Goal: Communication & Community: Participate in discussion

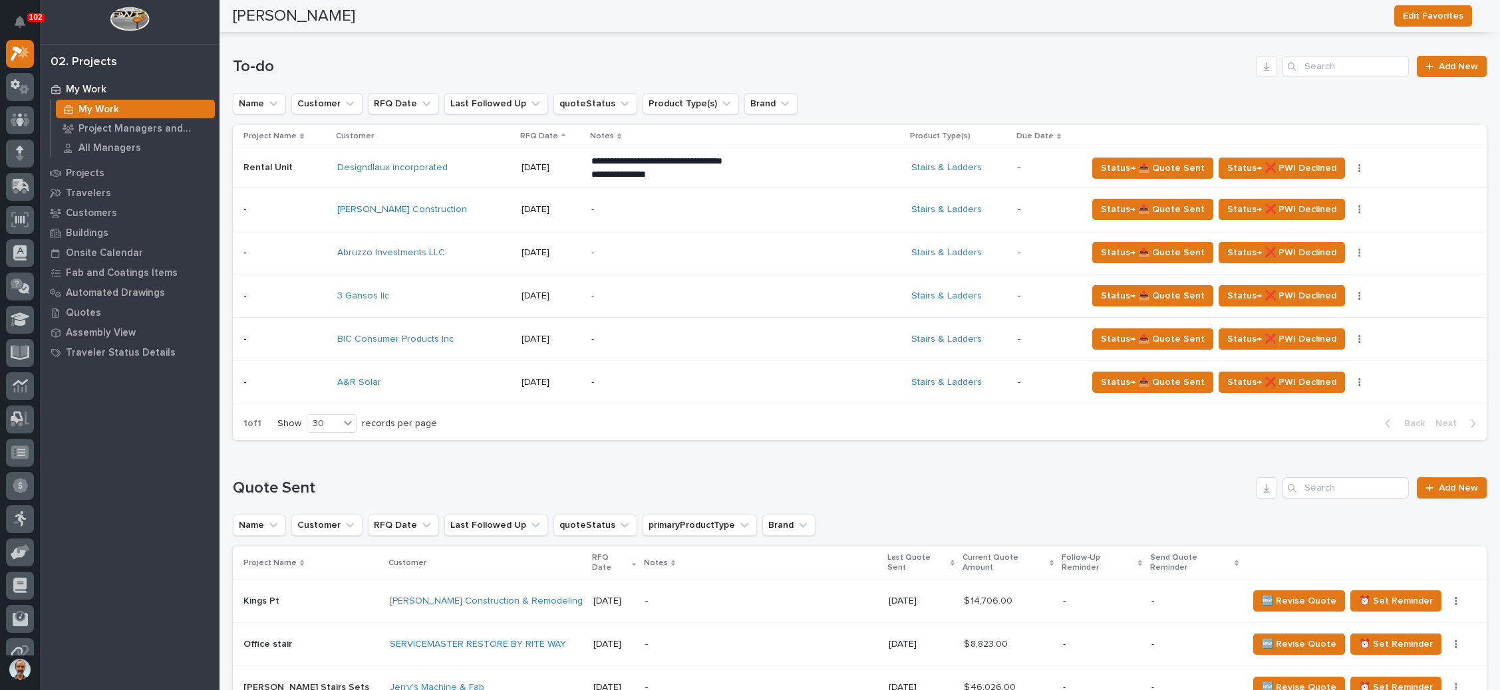
scroll to position [499, 0]
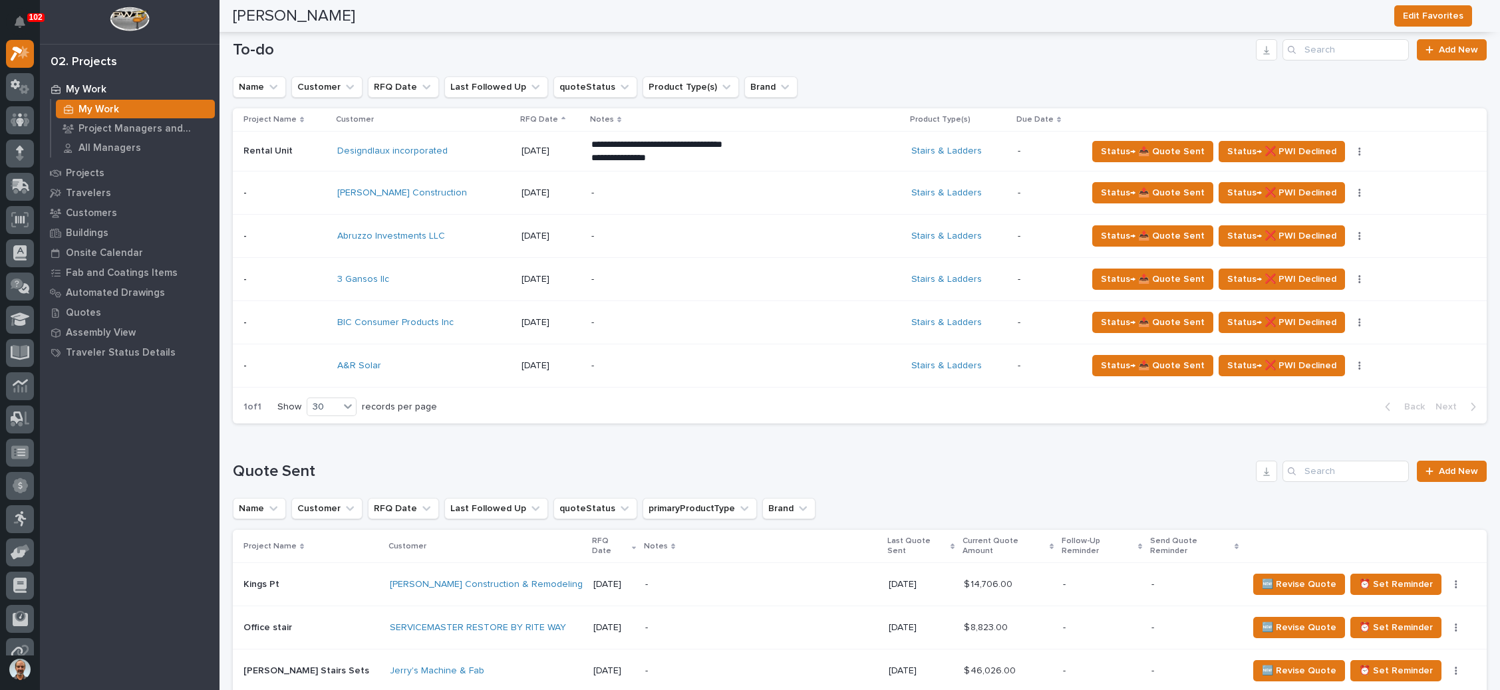
click at [714, 367] on p "-" at bounding box center [707, 366] width 233 height 11
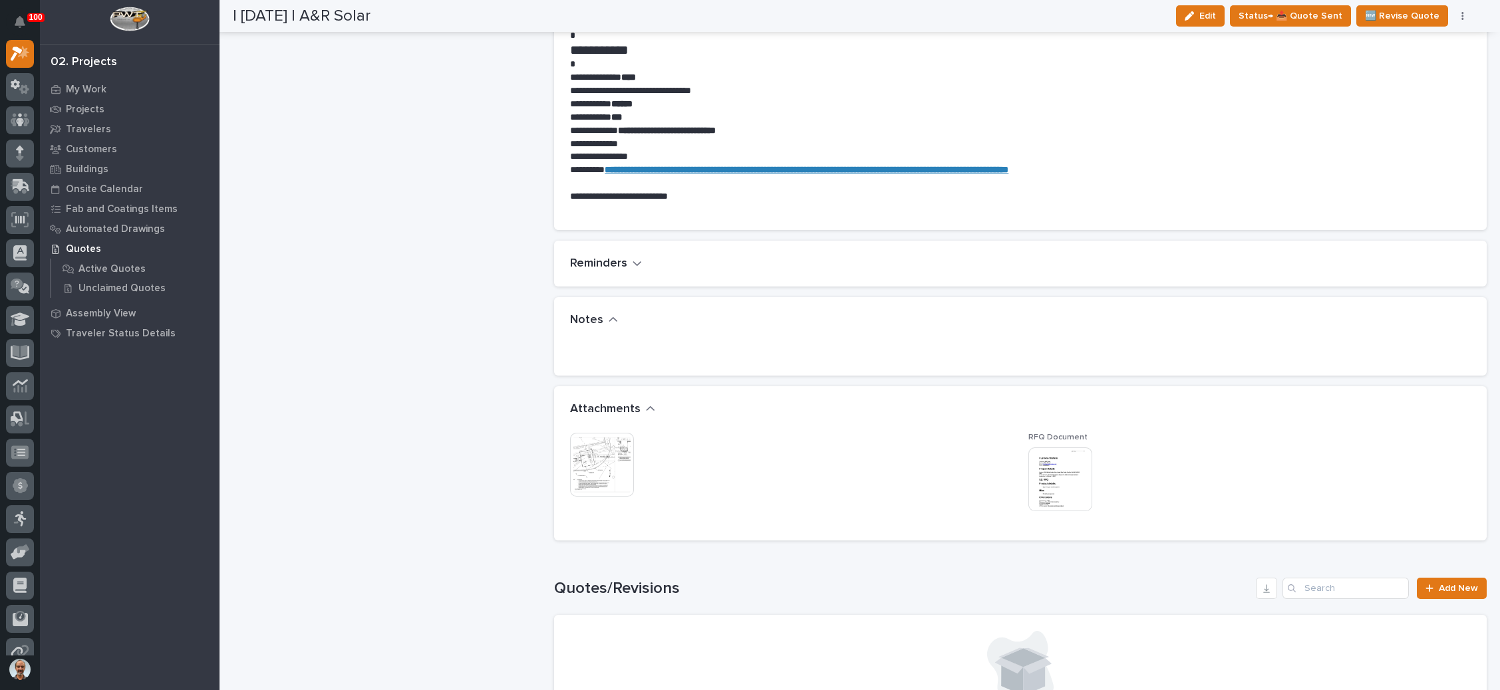
scroll to position [698, 0]
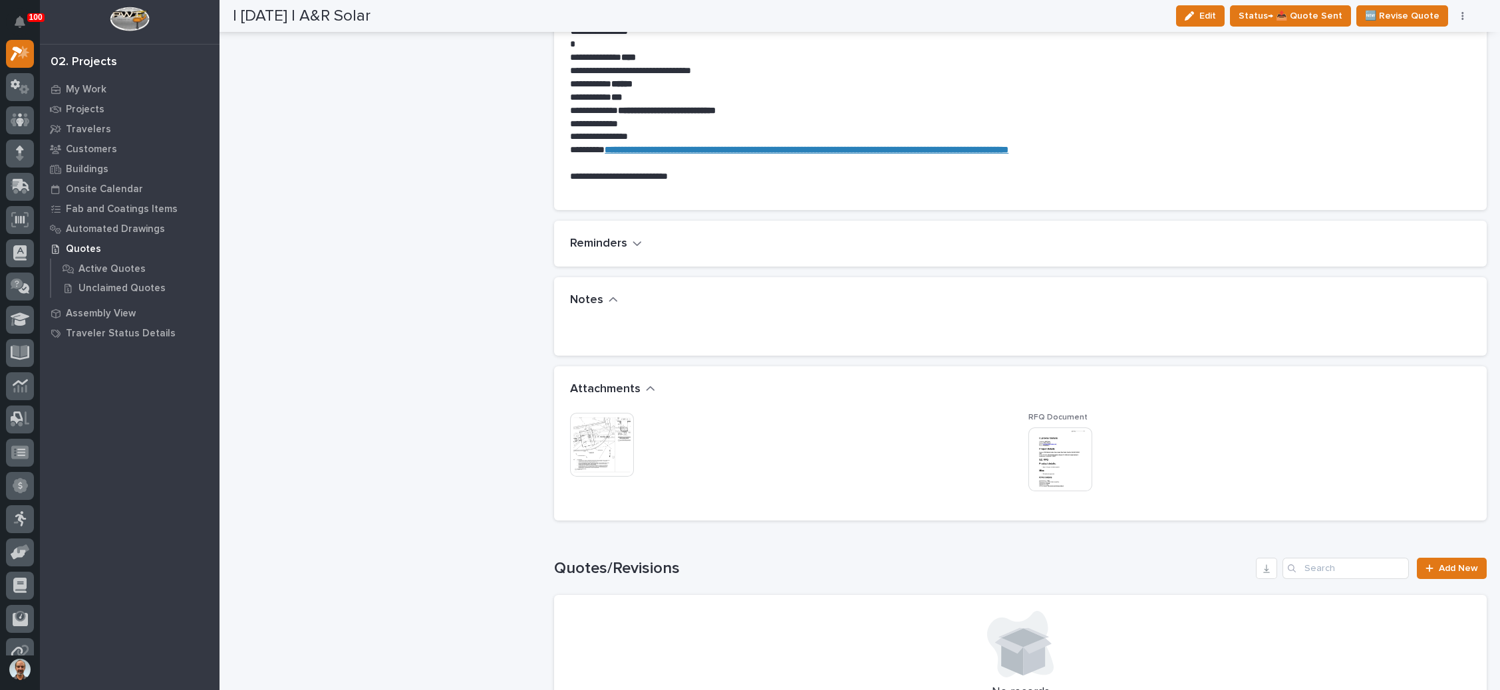
click at [1053, 465] on img at bounding box center [1060, 460] width 64 height 64
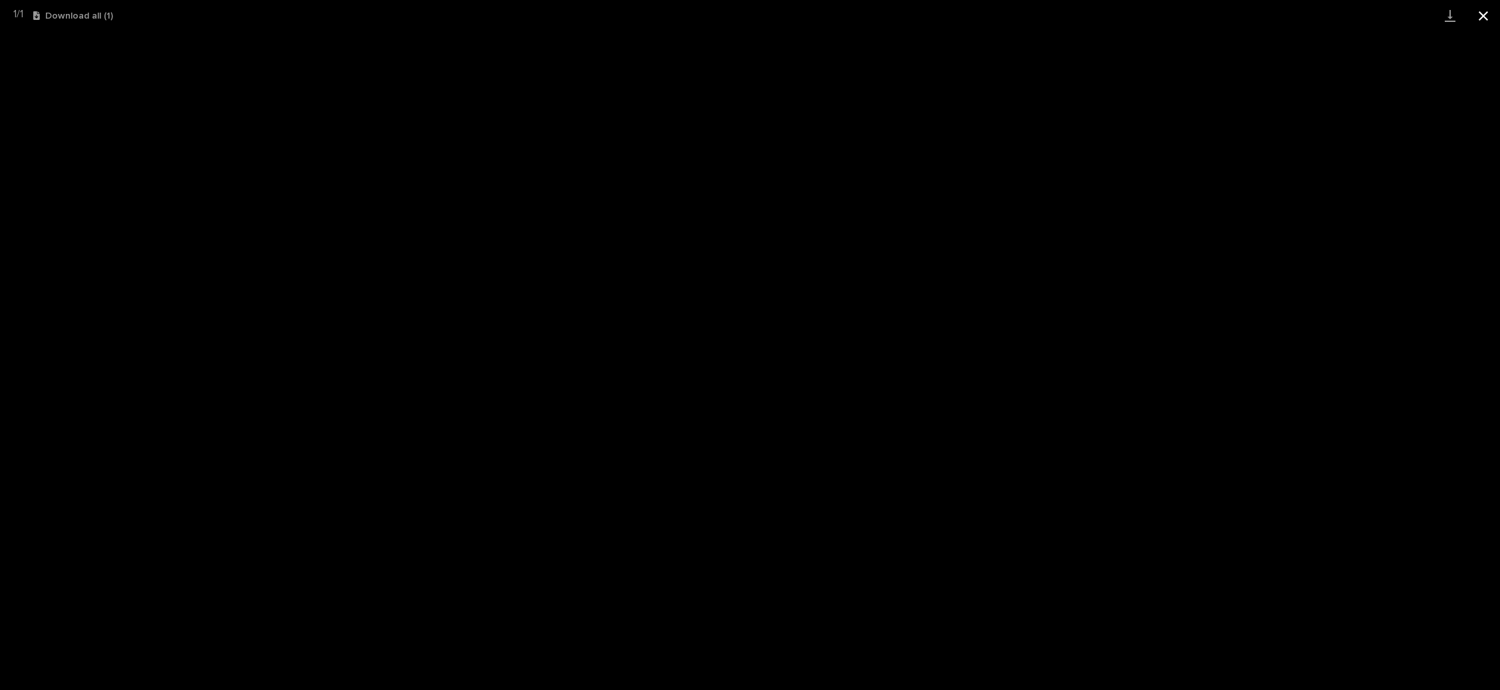
click at [1477, 12] on button "Close gallery" at bounding box center [1483, 15] width 33 height 31
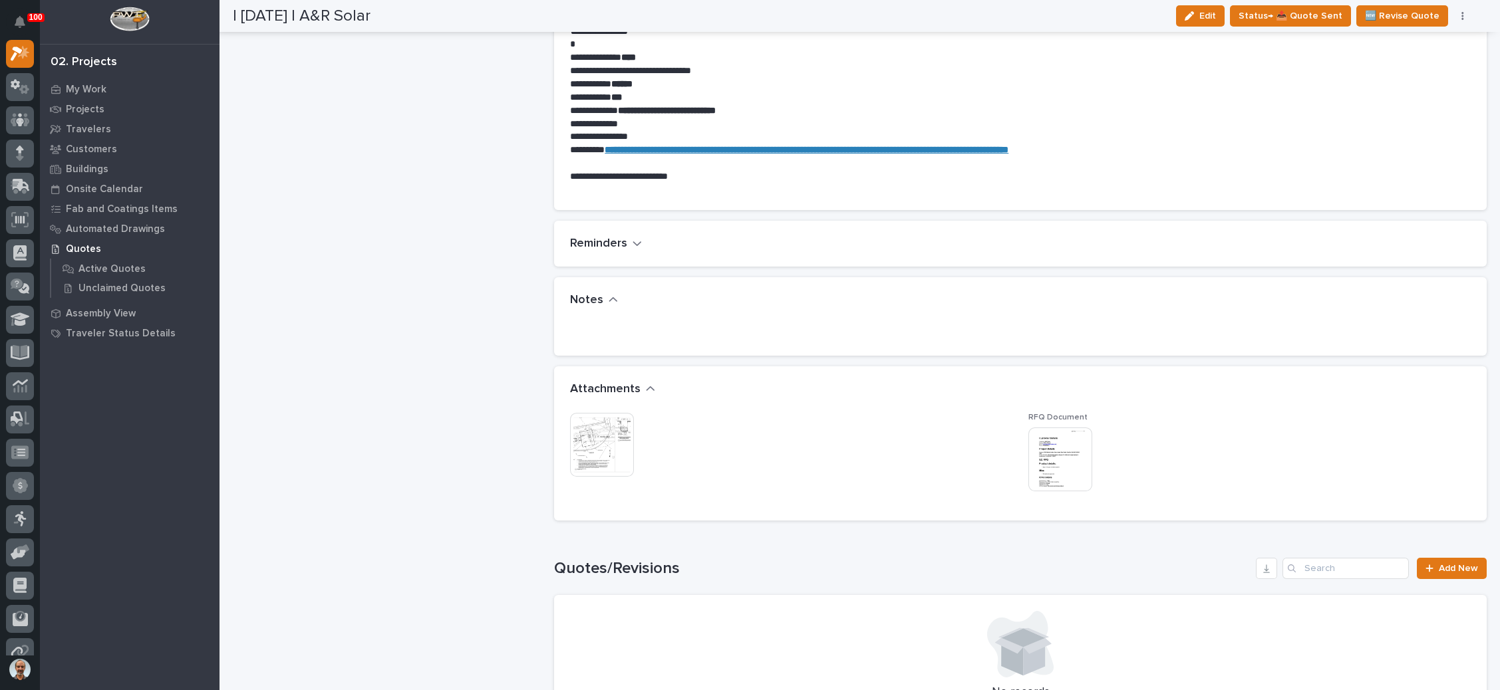
click at [597, 430] on img at bounding box center [602, 445] width 64 height 64
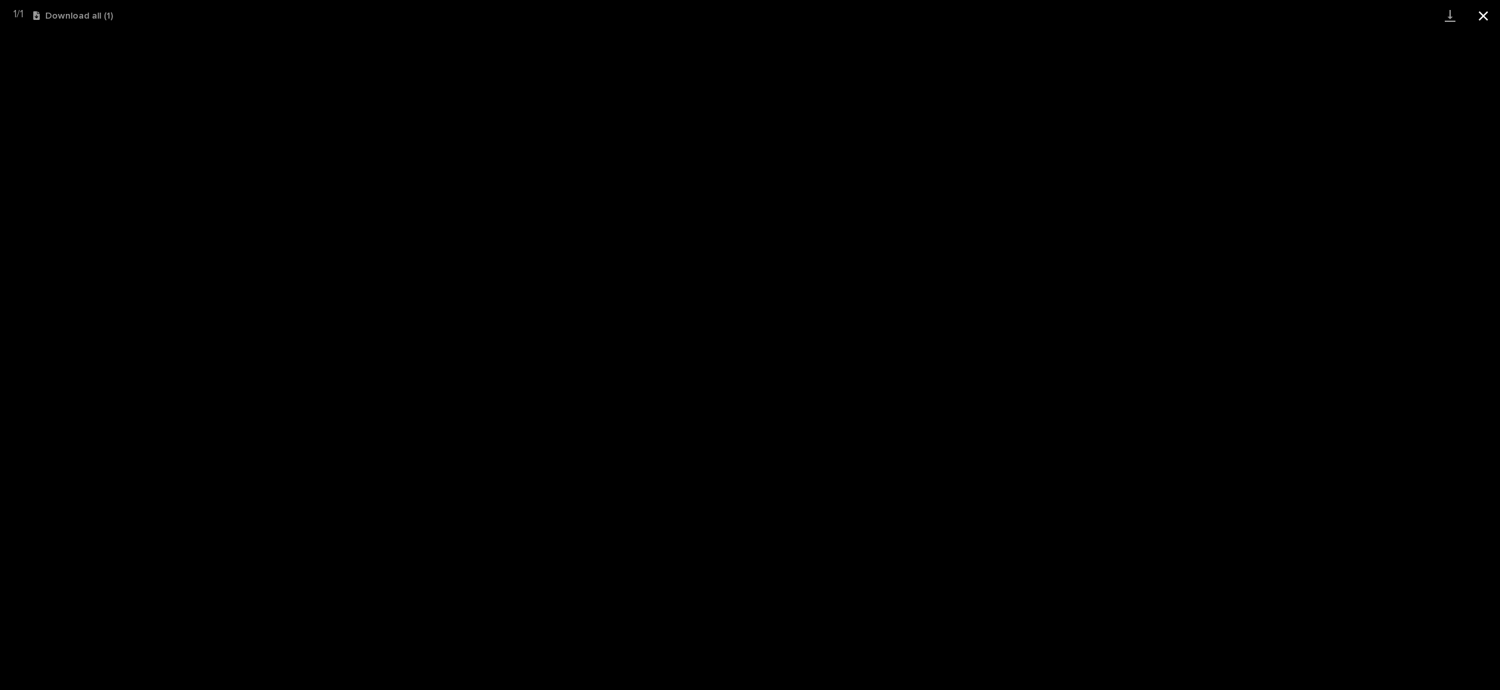
click at [1487, 14] on button "Close gallery" at bounding box center [1483, 15] width 33 height 31
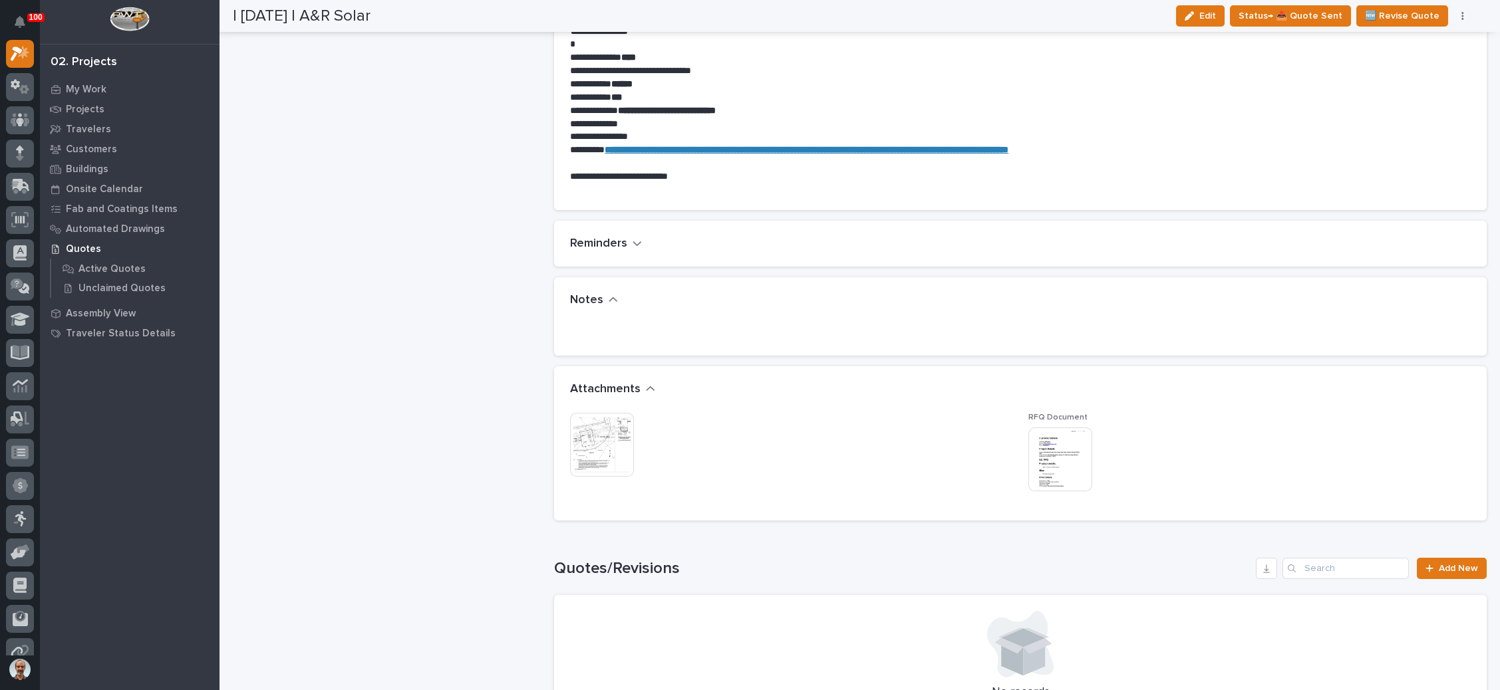
click at [1028, 446] on img at bounding box center [1060, 460] width 64 height 64
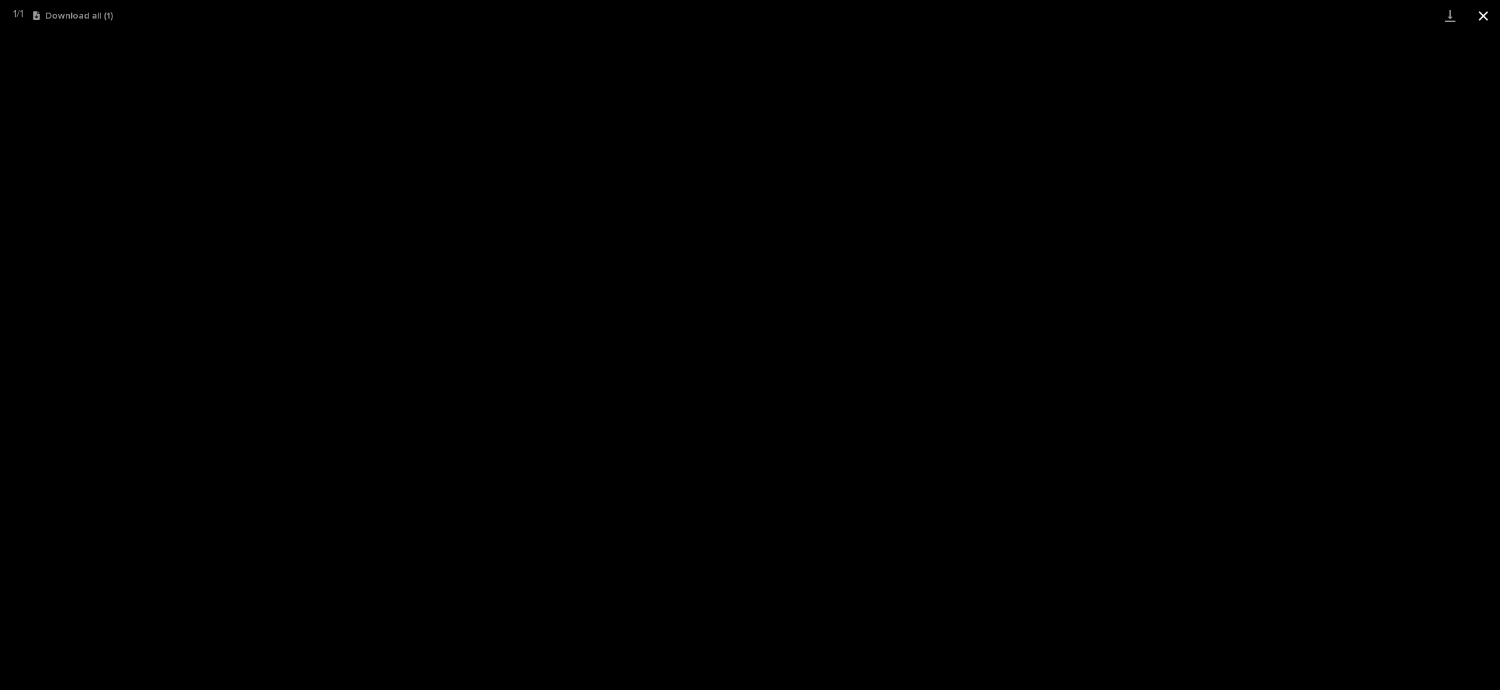
click at [1480, 12] on button "Close gallery" at bounding box center [1483, 15] width 33 height 31
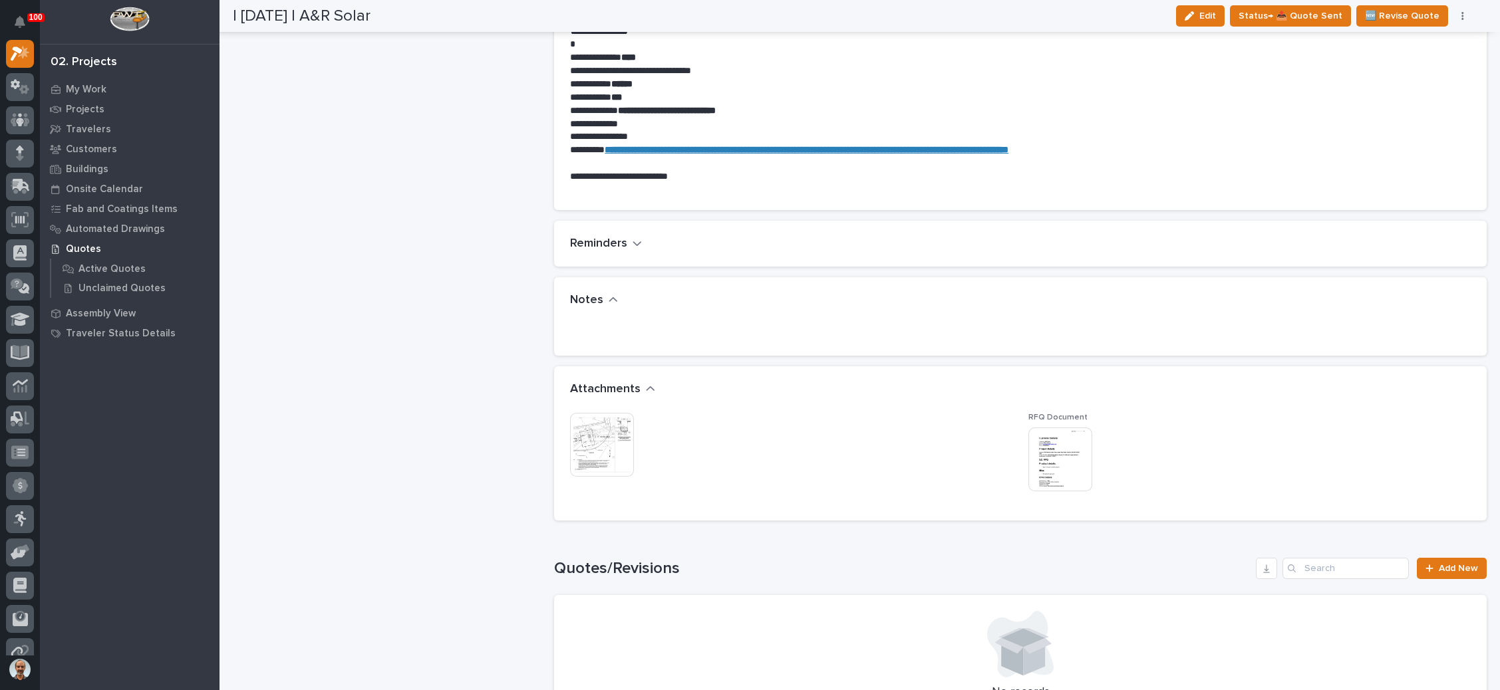
click at [1041, 462] on img at bounding box center [1060, 460] width 64 height 64
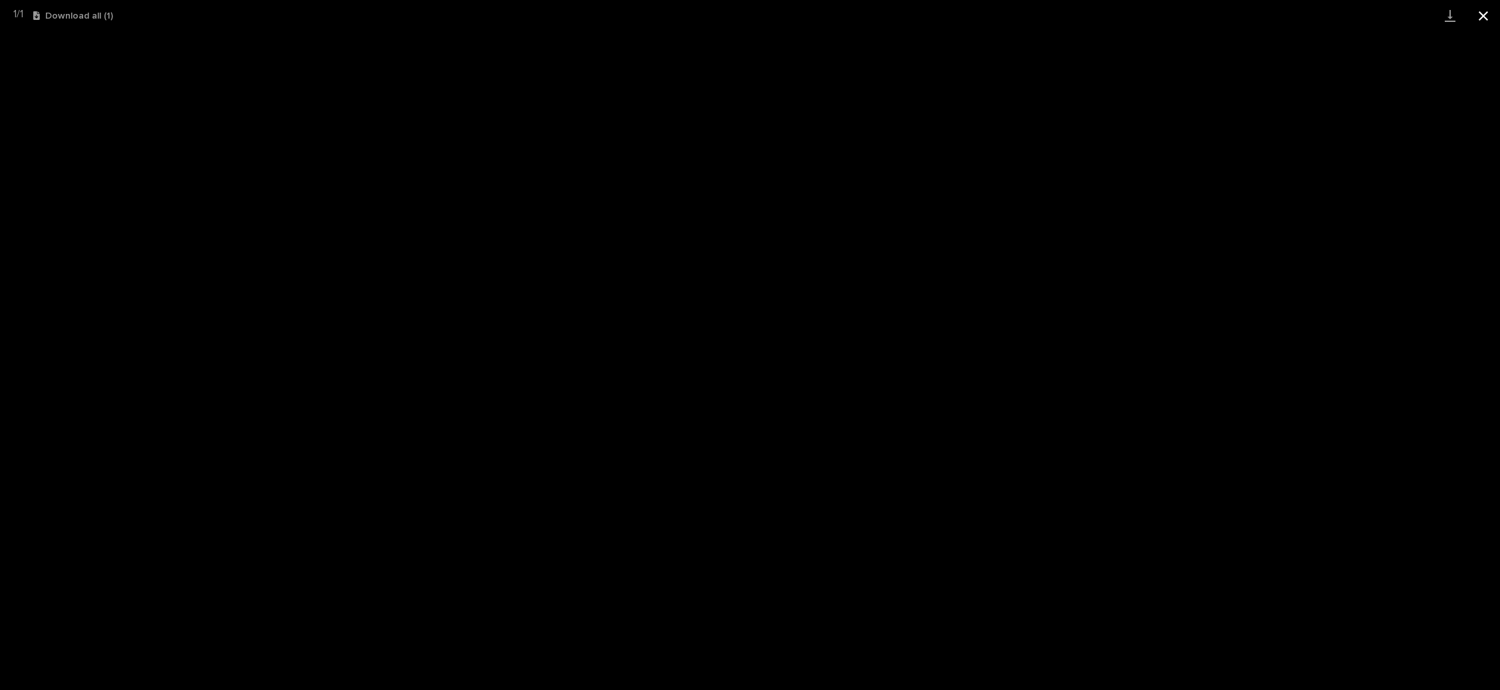
click at [1481, 18] on button "Close gallery" at bounding box center [1483, 15] width 33 height 31
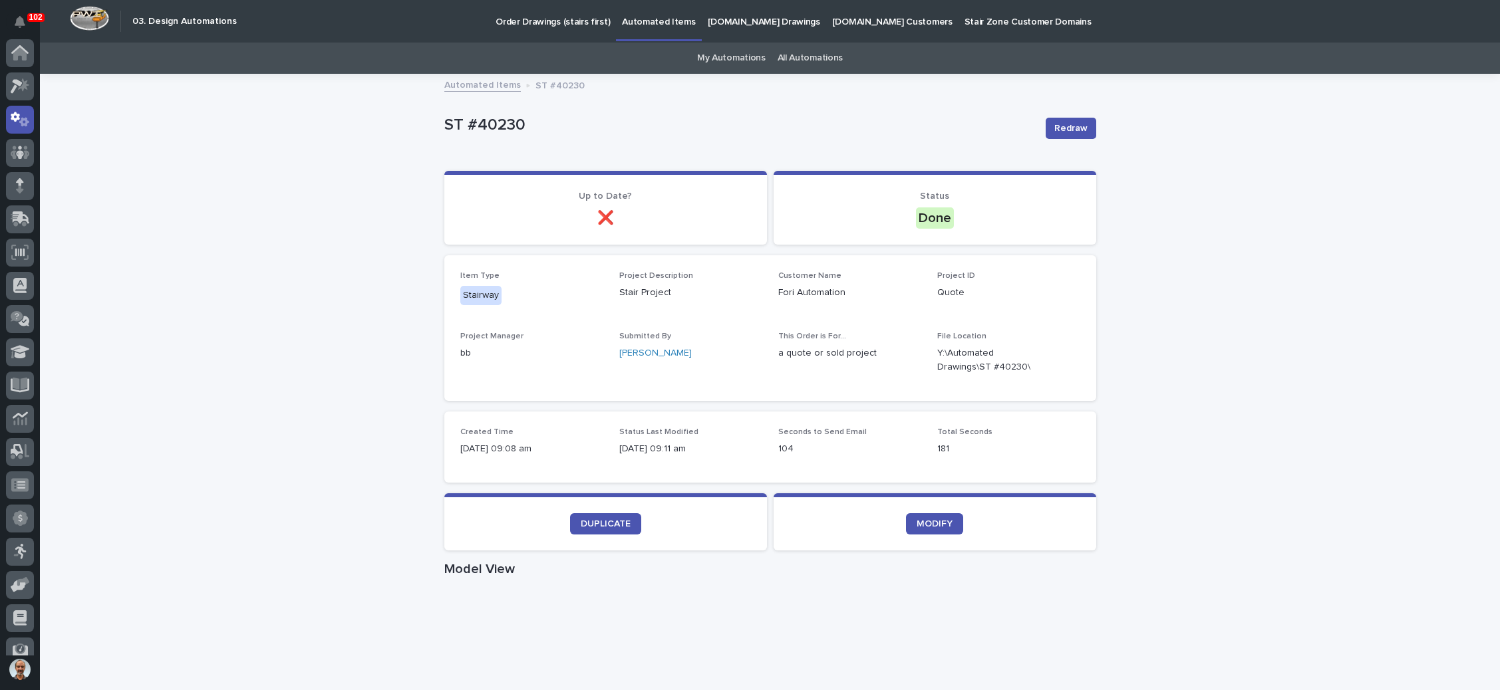
scroll to position [66, 0]
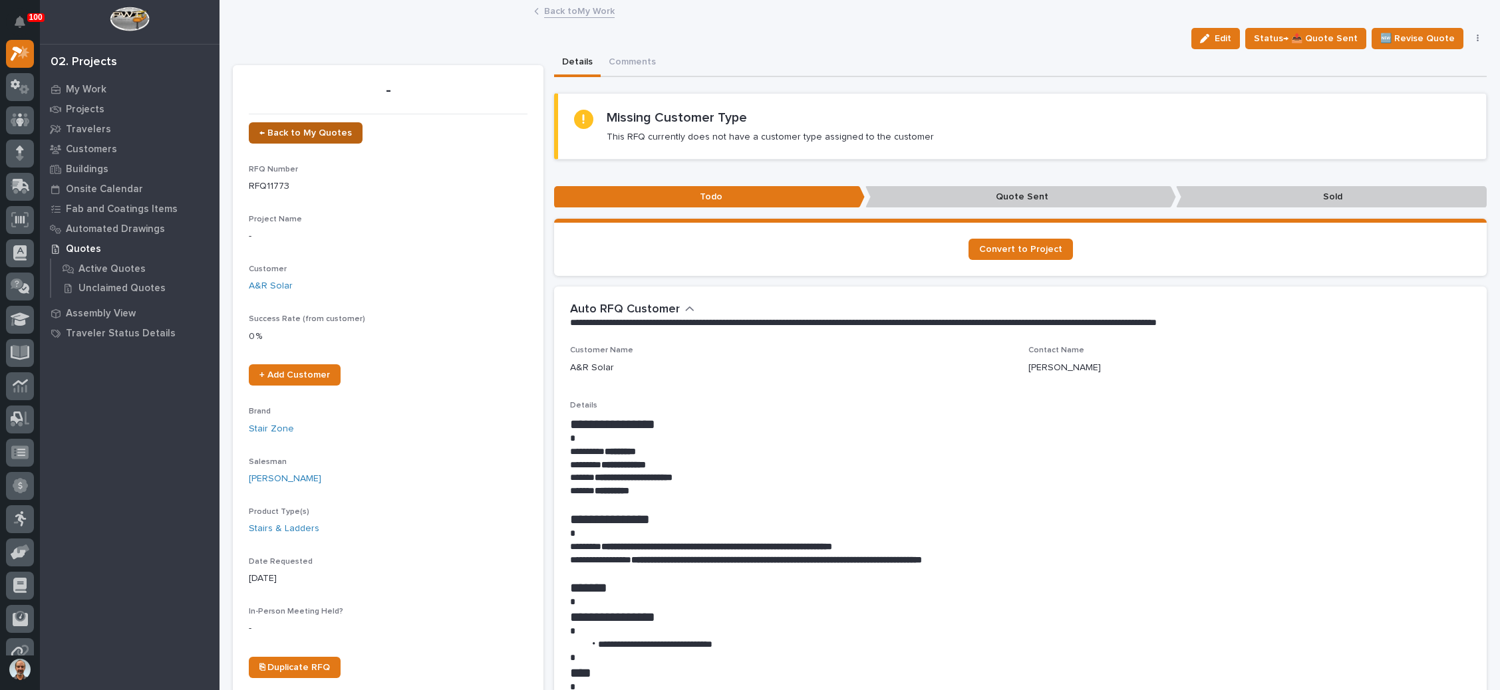
click at [318, 122] on link "← Back to My Quotes" at bounding box center [306, 132] width 114 height 21
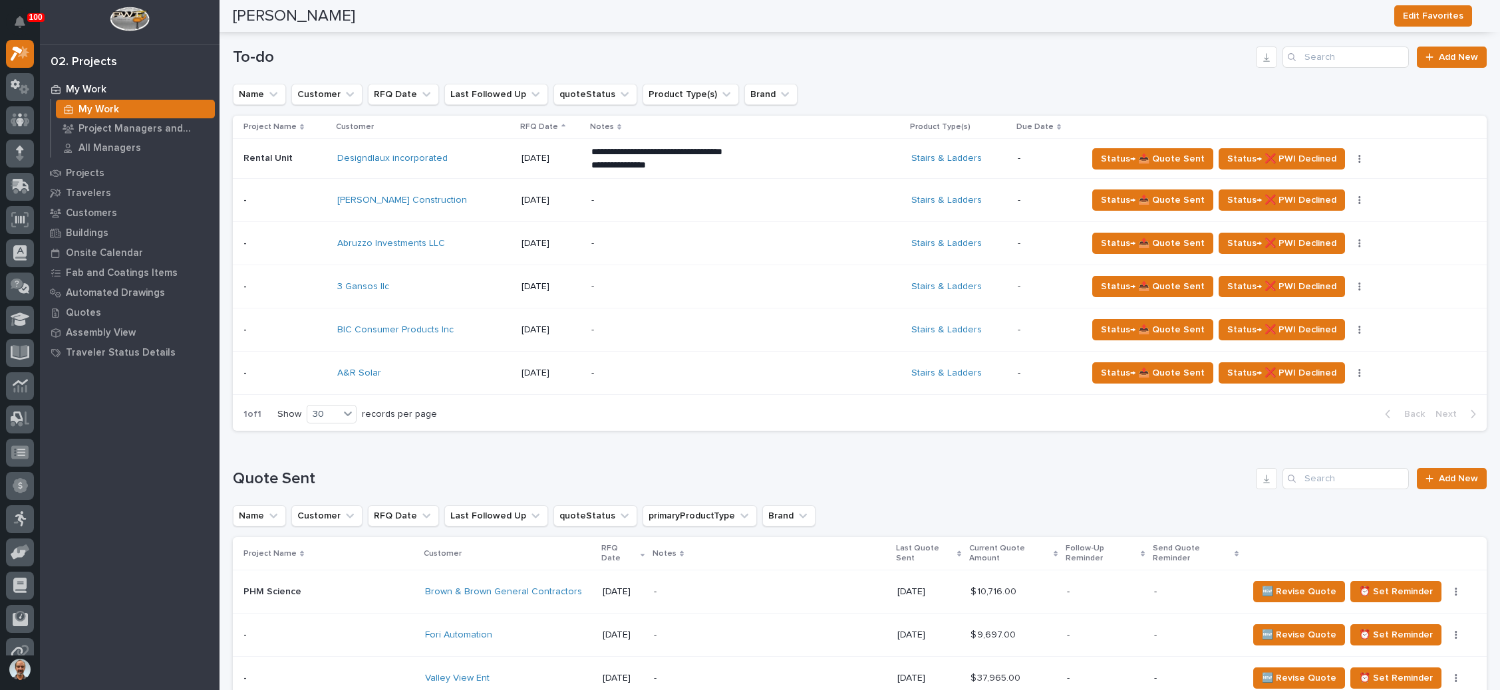
scroll to position [599, 0]
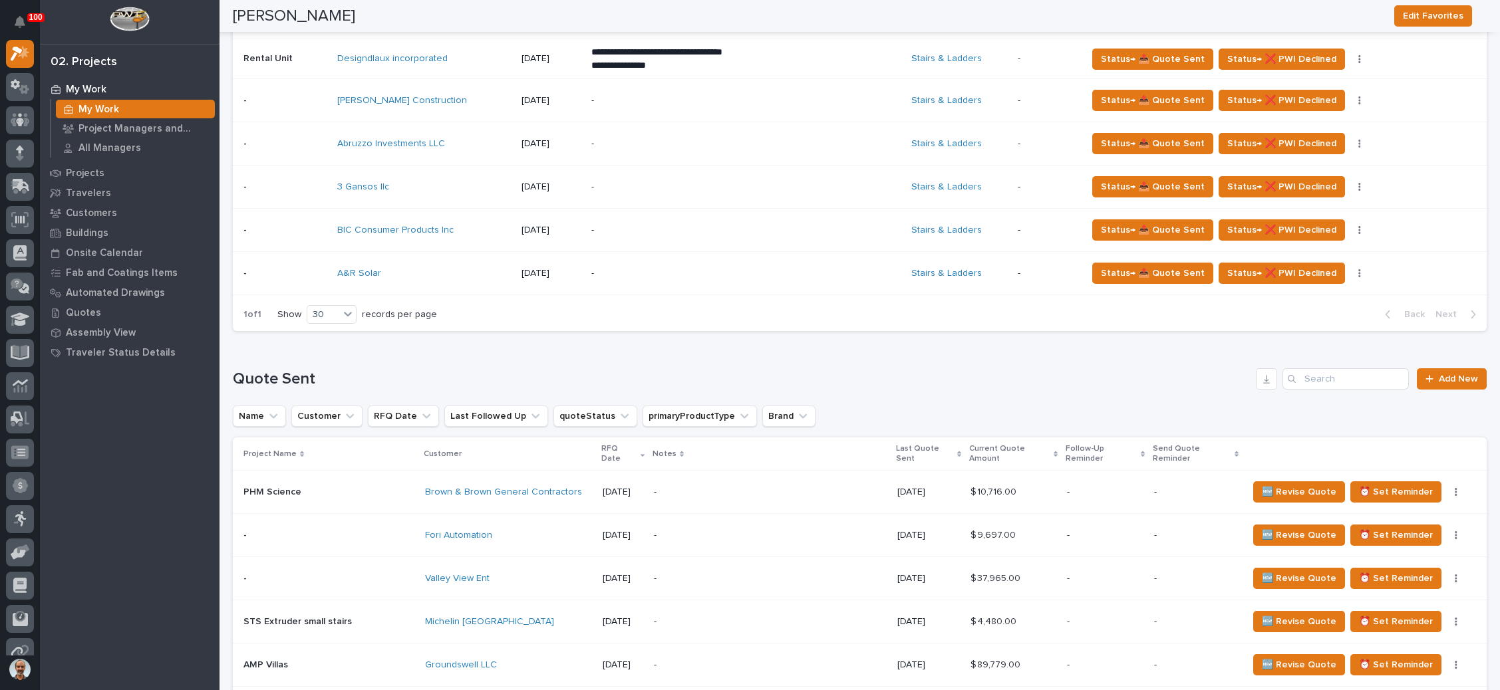
click at [711, 229] on p "-" at bounding box center [707, 230] width 233 height 11
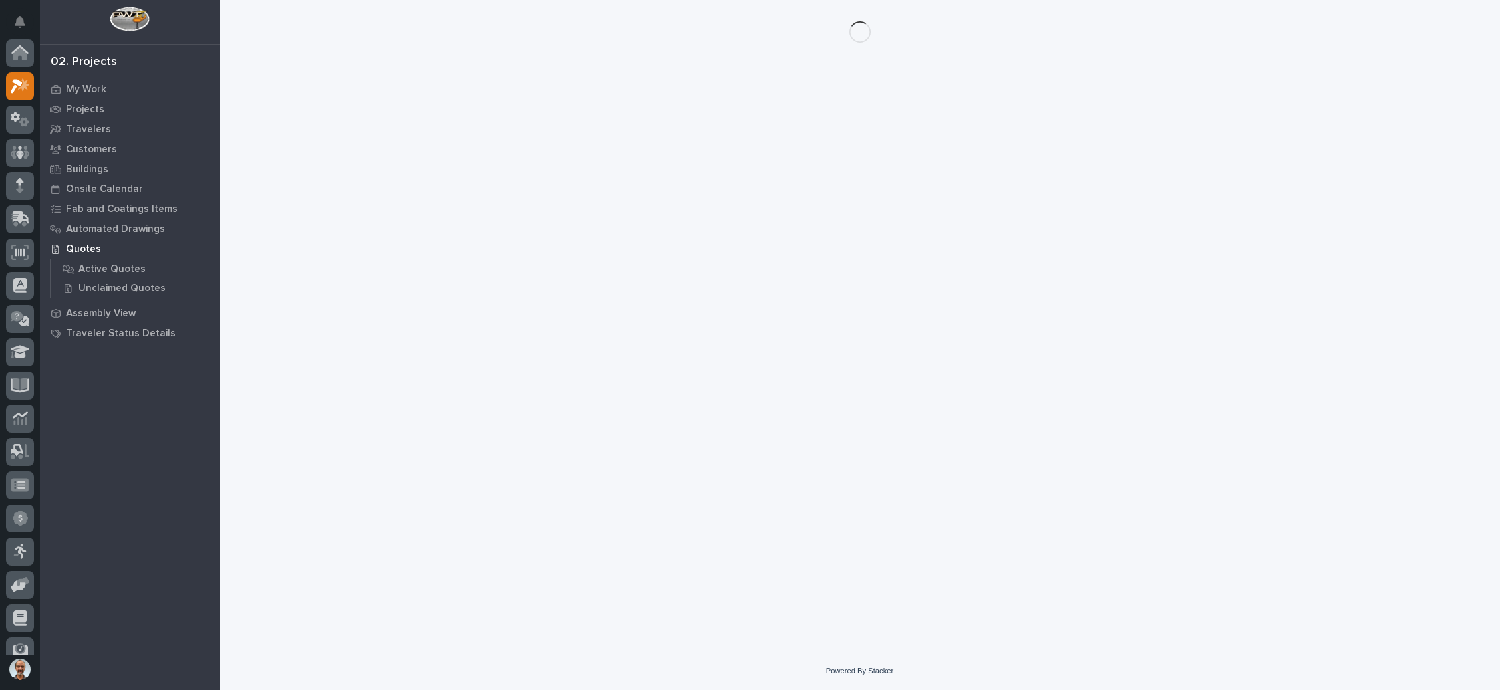
scroll to position [33, 0]
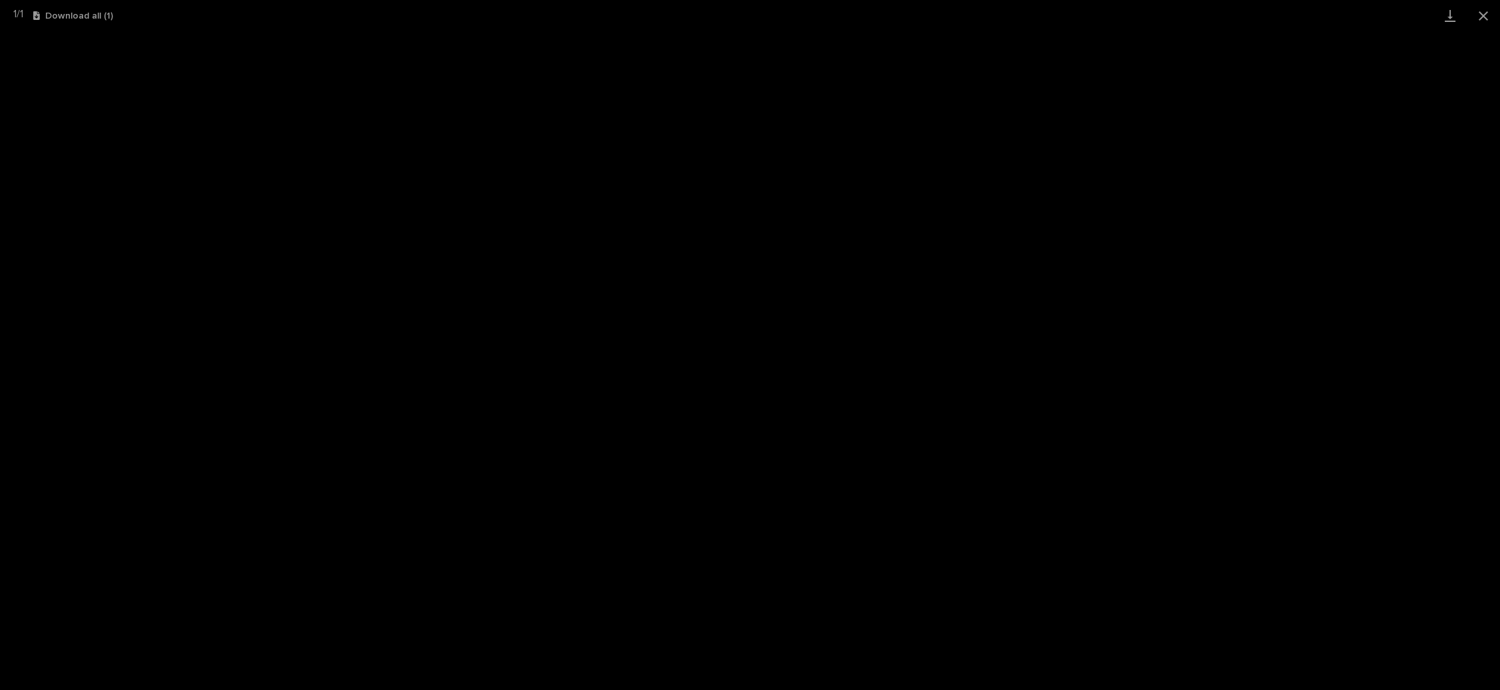
scroll to position [81, 0]
click at [1474, 14] on button "Close gallery" at bounding box center [1483, 15] width 33 height 31
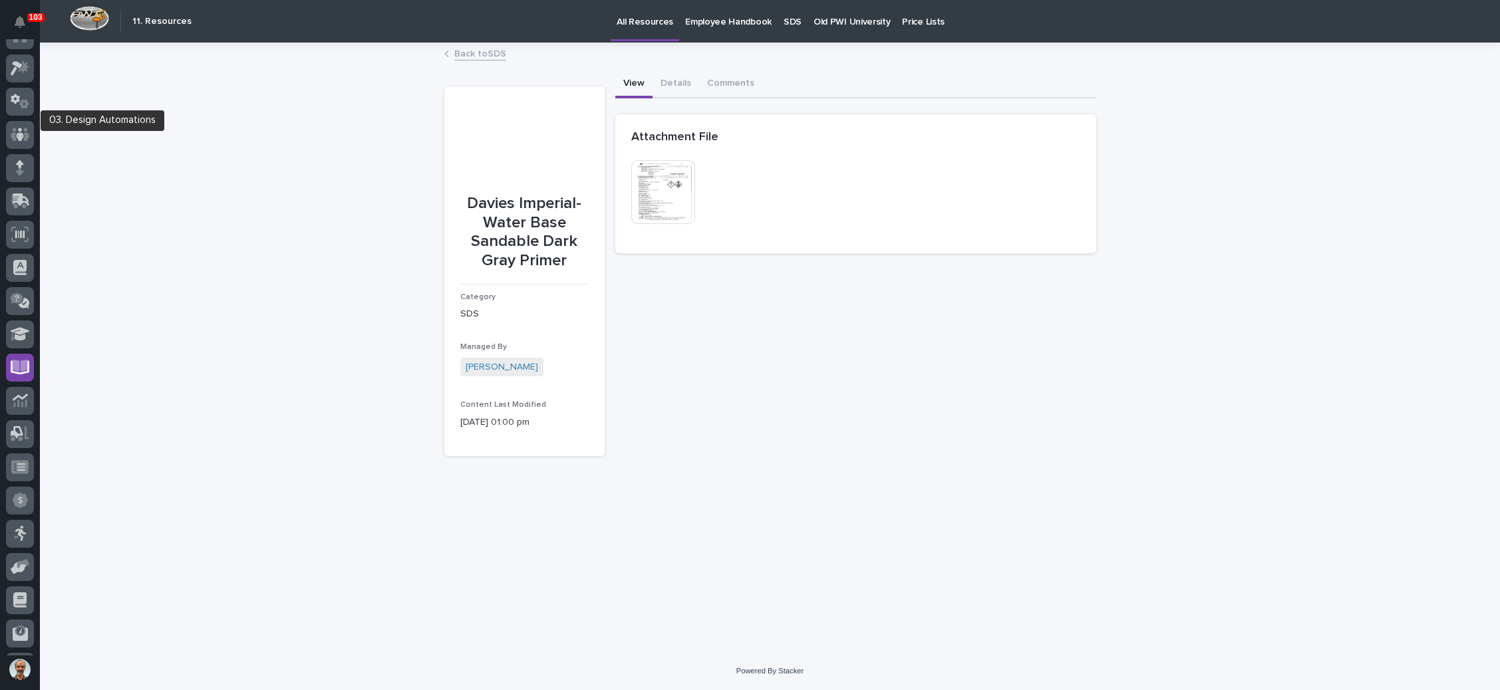
scroll to position [0, 0]
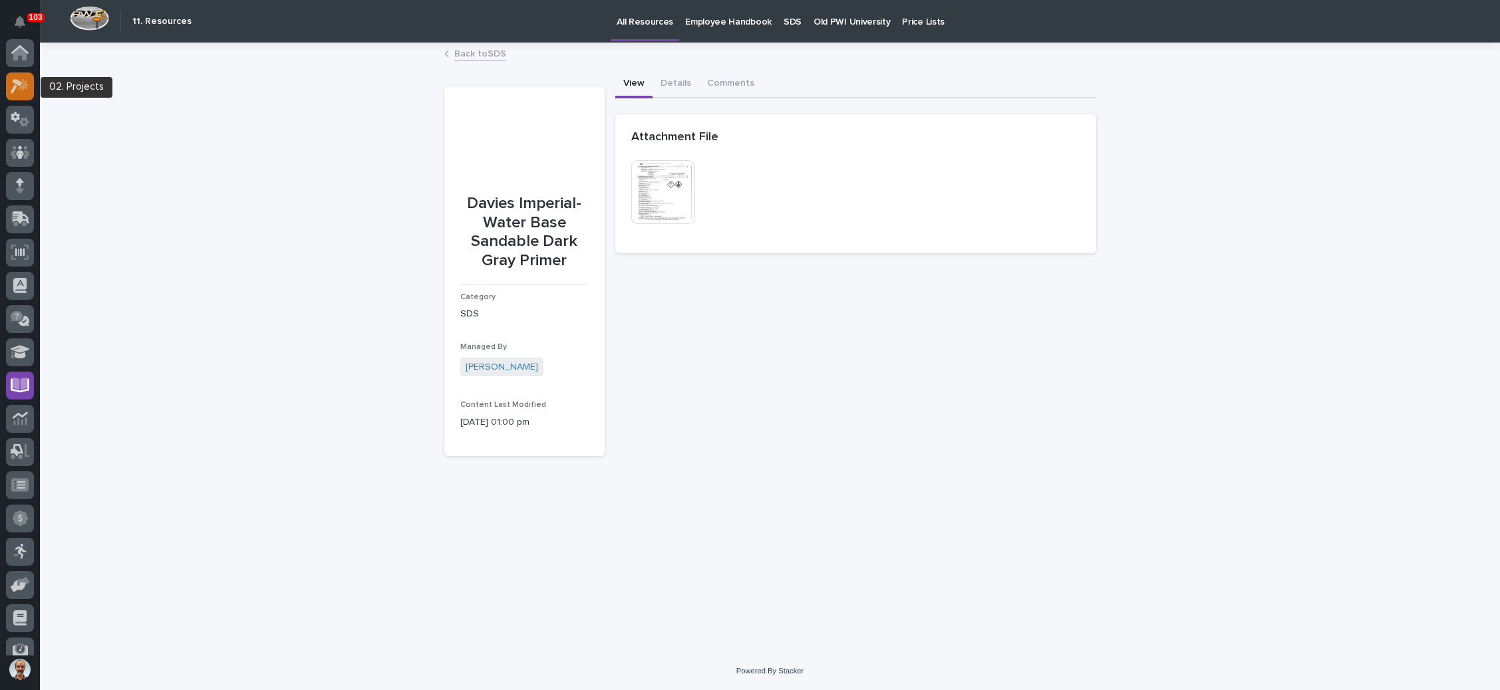
click at [14, 79] on icon at bounding box center [17, 86] width 12 height 15
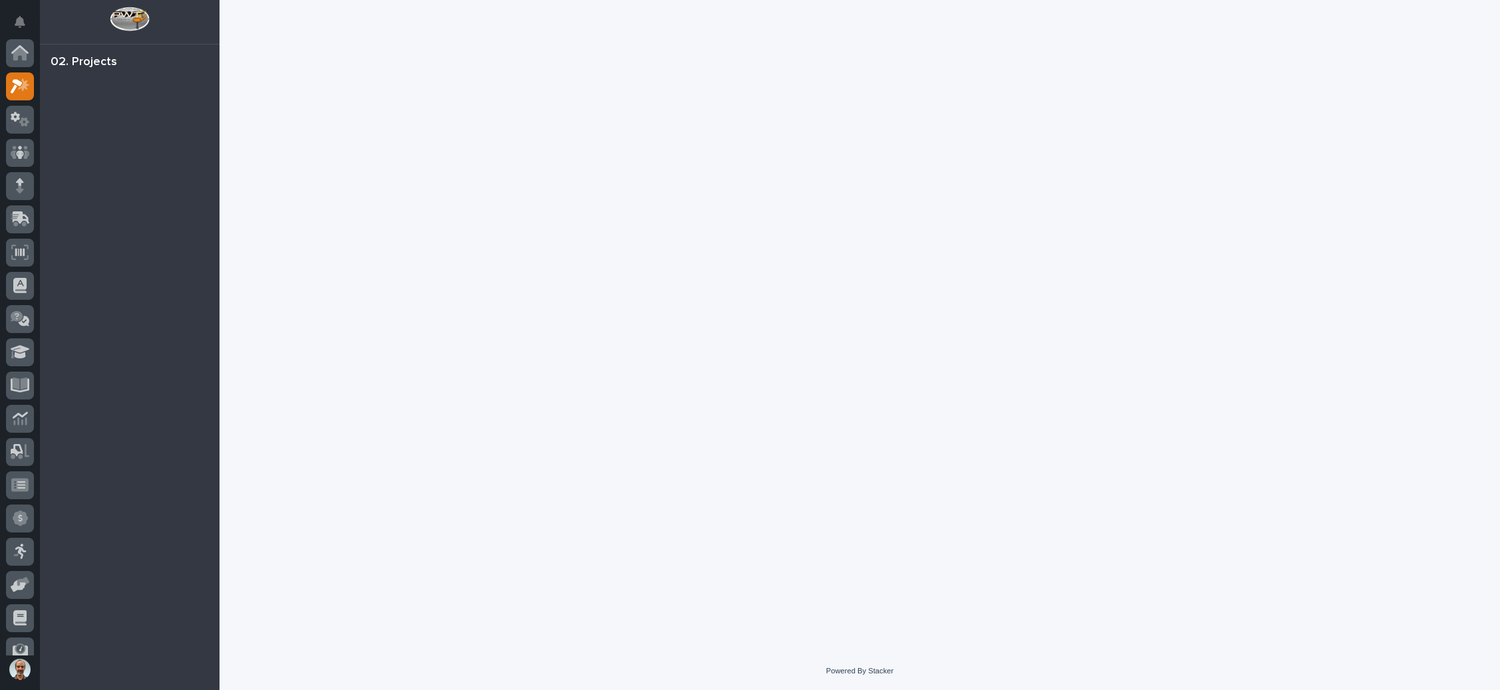
scroll to position [33, 0]
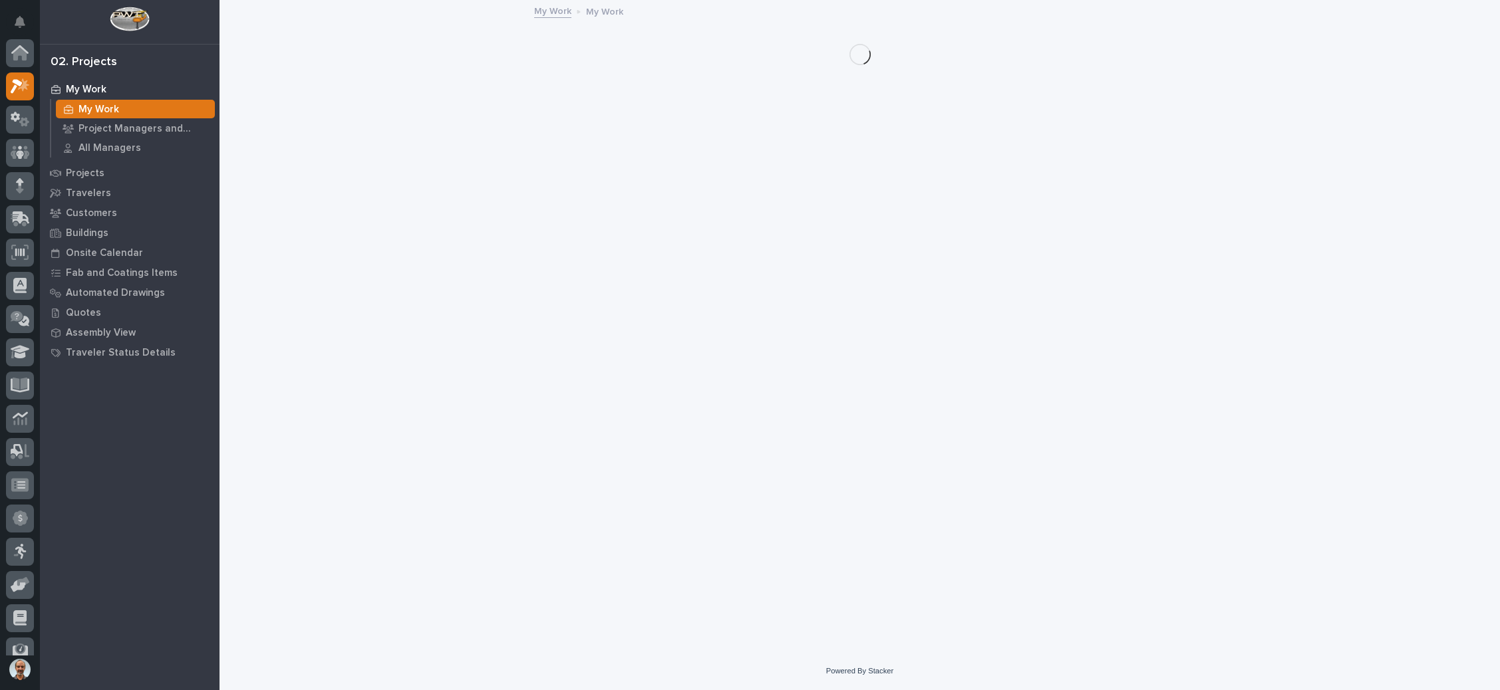
scroll to position [33, 0]
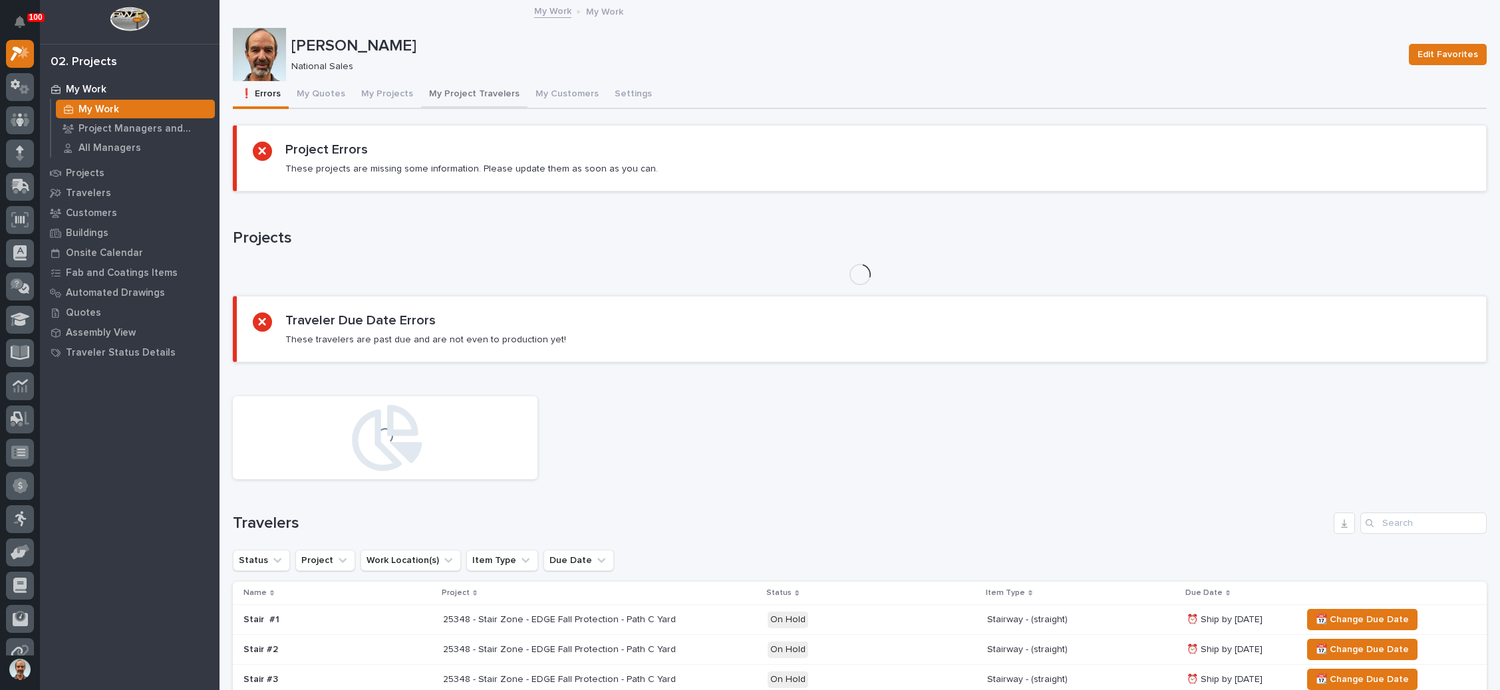
click at [460, 90] on button "My Project Travelers" at bounding box center [474, 95] width 106 height 28
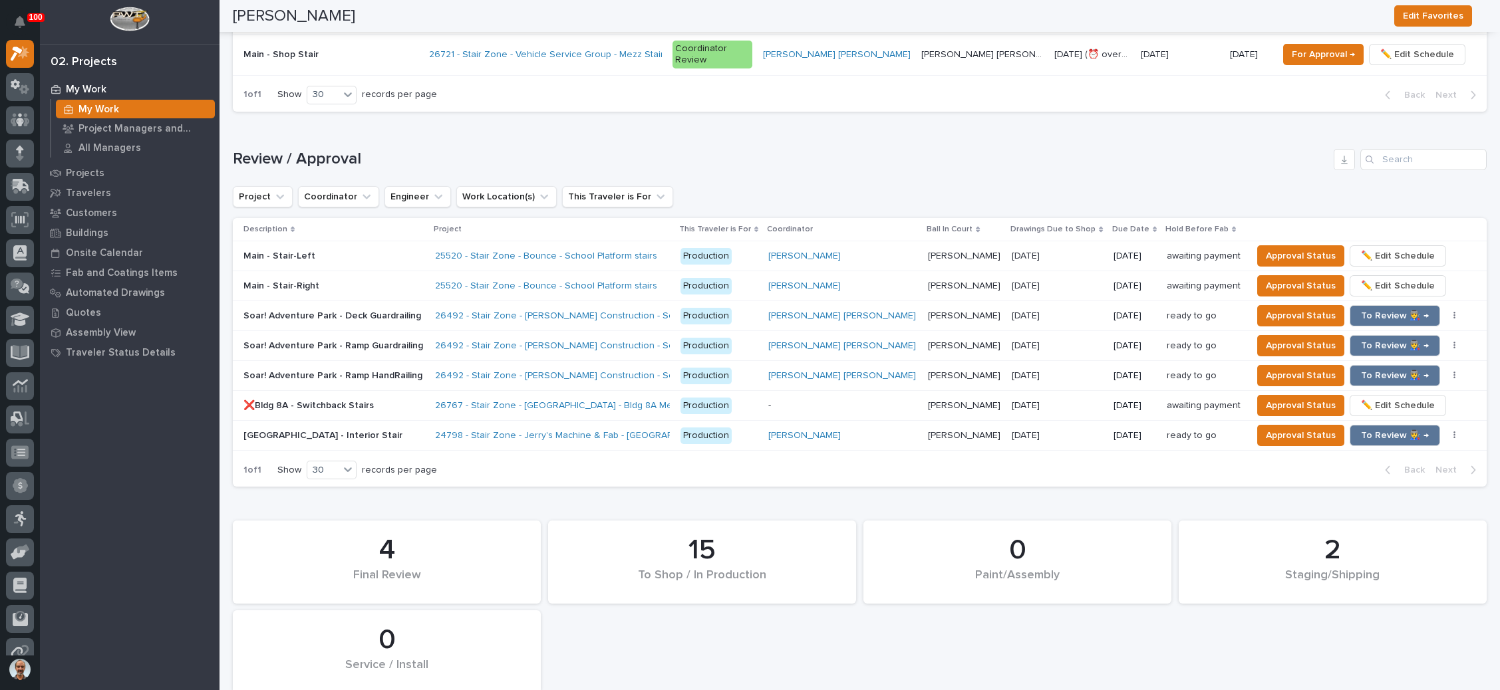
scroll to position [1596, 0]
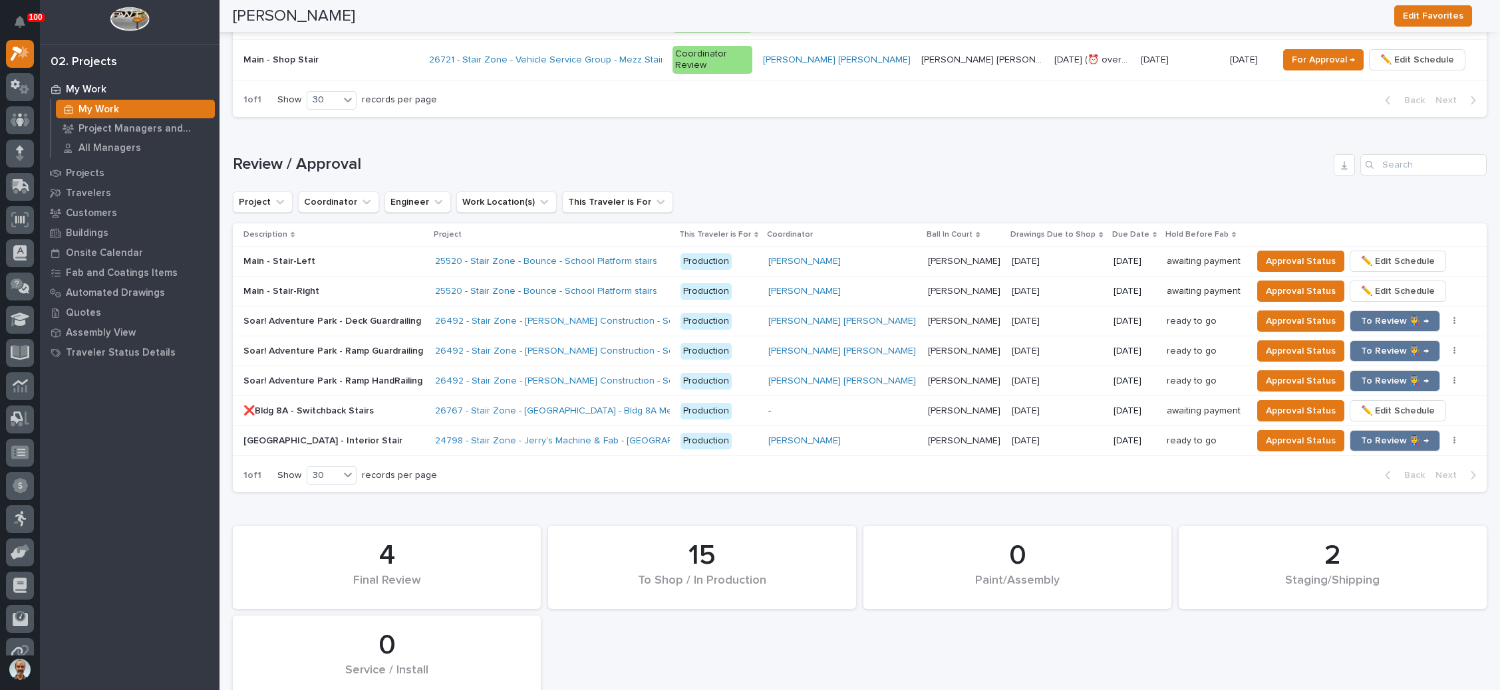
click at [928, 313] on p "[PERSON_NAME]" at bounding box center [965, 320] width 75 height 14
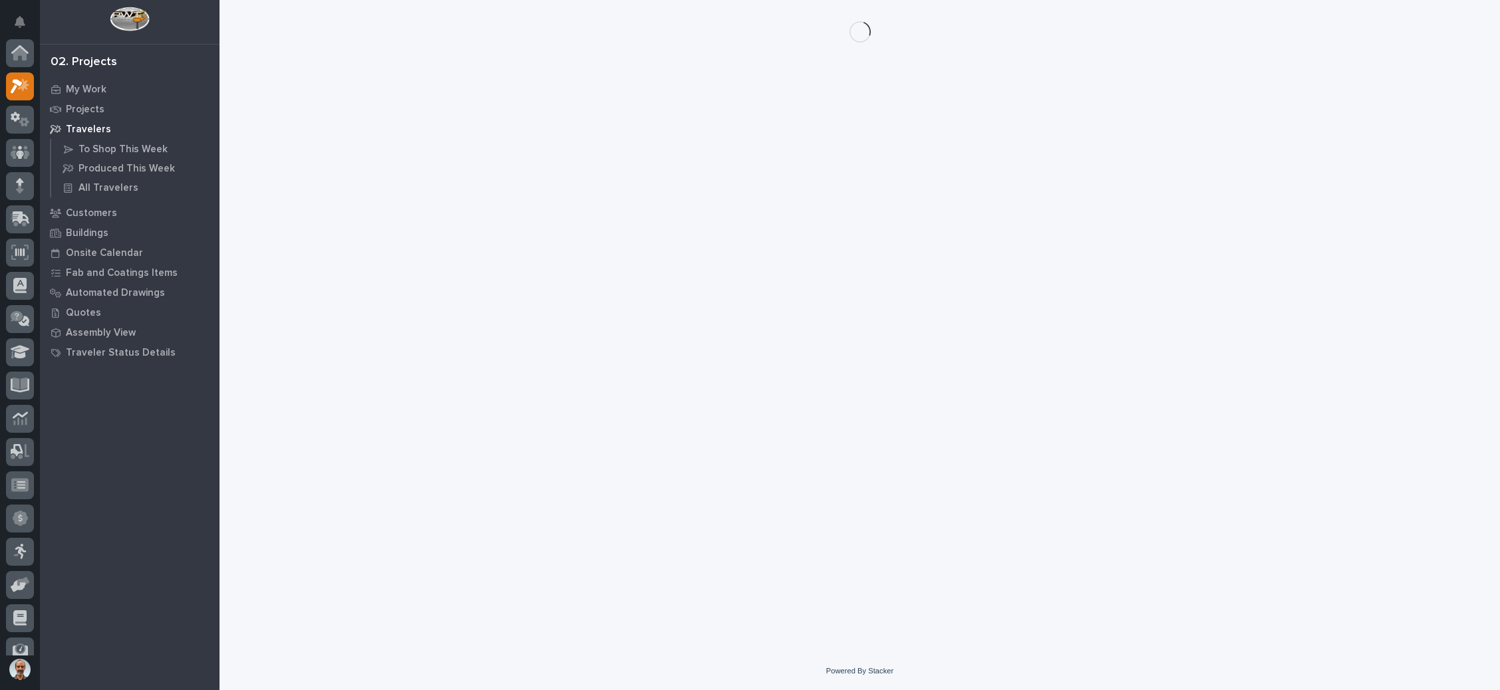
scroll to position [33, 0]
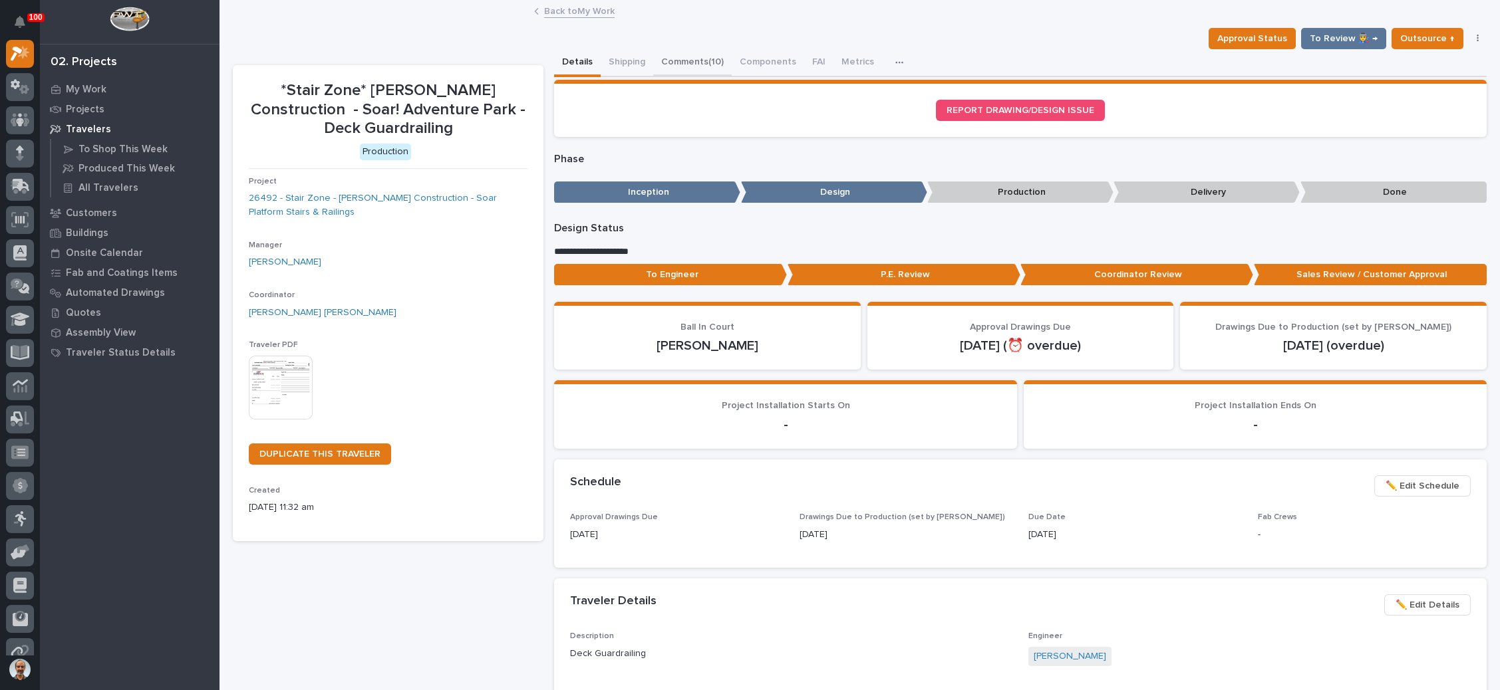
click at [707, 57] on button "Comments (10)" at bounding box center [692, 63] width 78 height 28
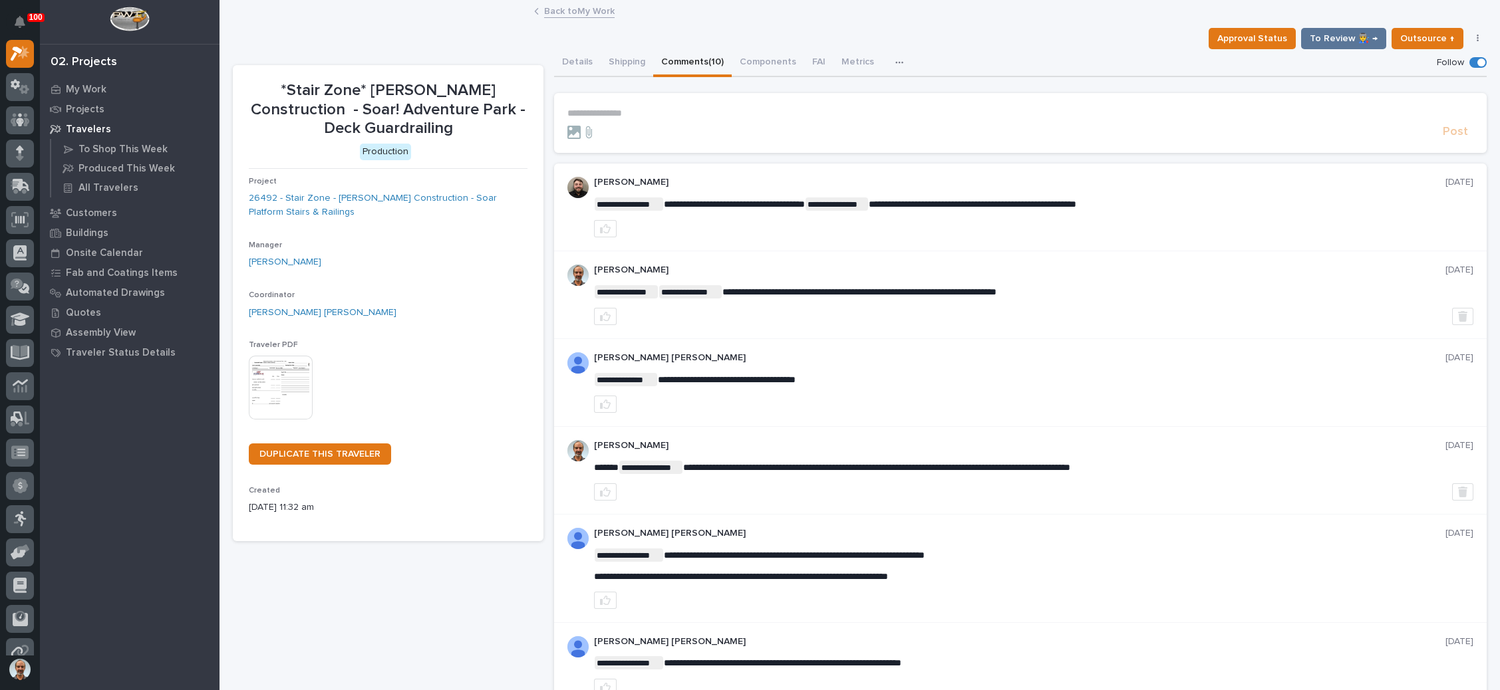
click at [627, 106] on section "**********" at bounding box center [1020, 123] width 933 height 60
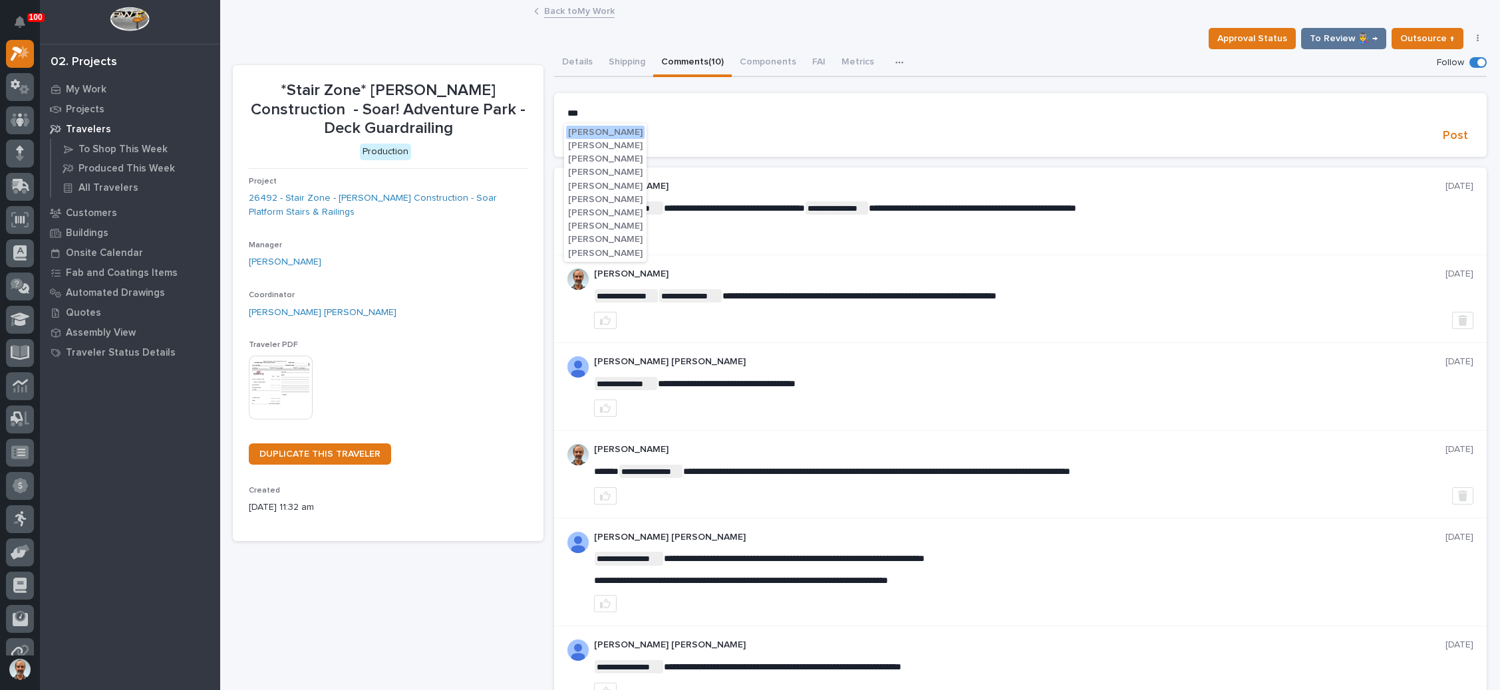
click at [608, 249] on span "Jacob Stayton" at bounding box center [605, 253] width 74 height 9
click at [654, 108] on p "**********" at bounding box center [1020, 114] width 906 height 13
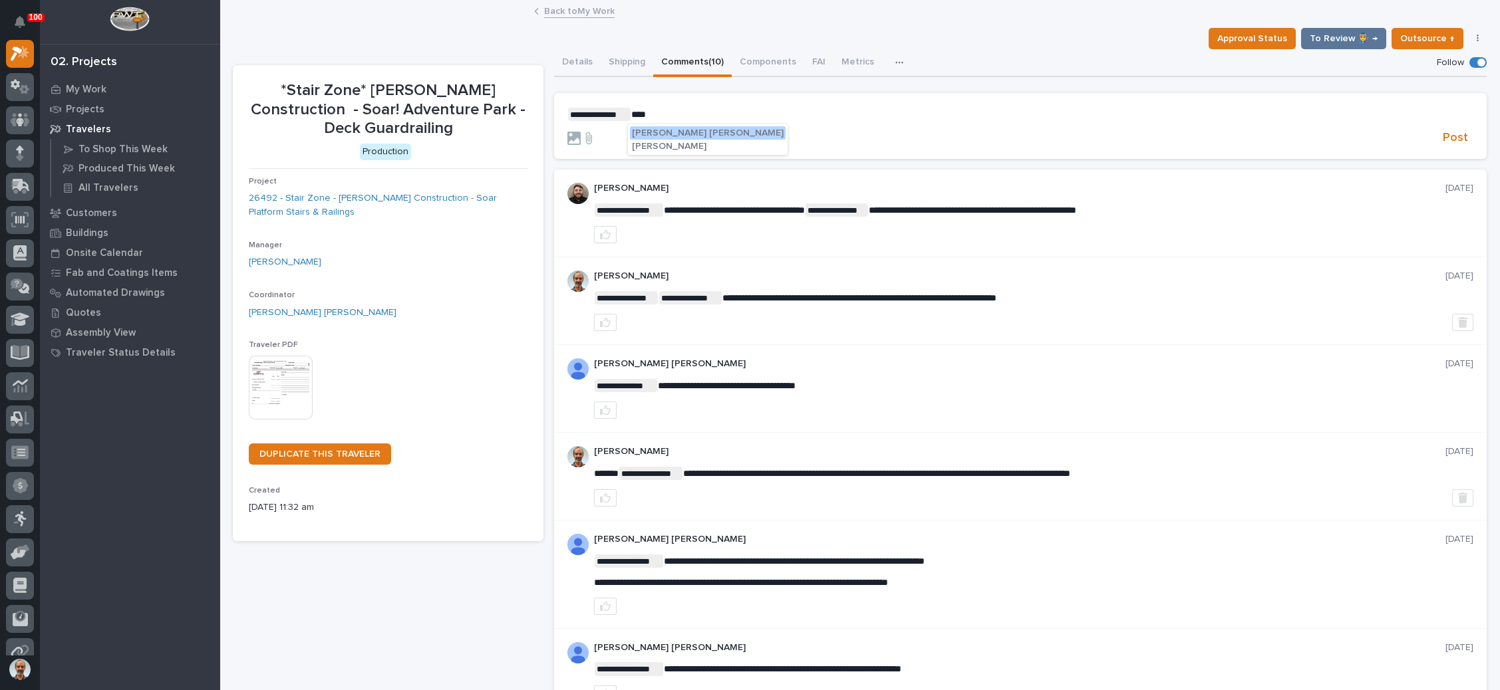
click at [682, 131] on span "Ben Lee Miller" at bounding box center [708, 132] width 152 height 9
click at [703, 118] on p "**********" at bounding box center [1020, 114] width 906 height 13
click at [1443, 138] on span "Post" at bounding box center [1455, 137] width 25 height 15
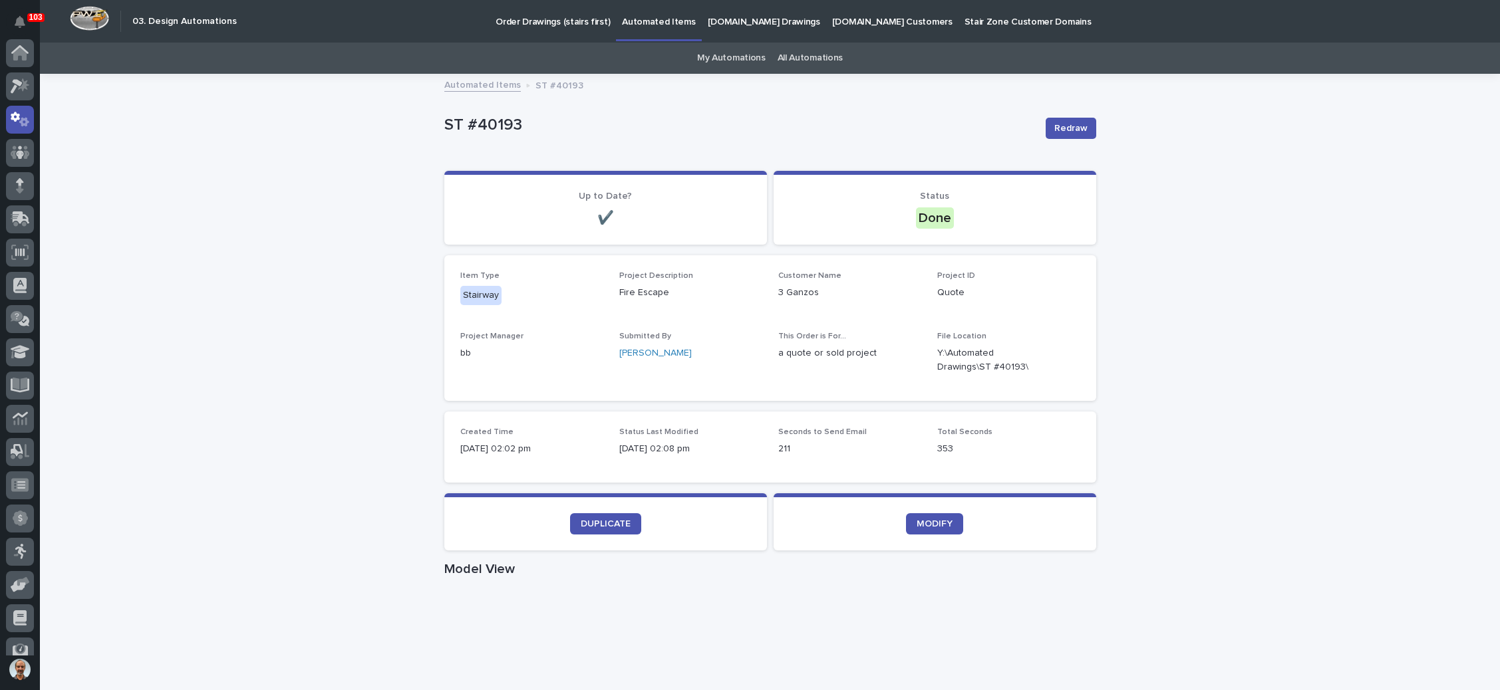
scroll to position [66, 0]
click at [14, 124] on div at bounding box center [20, 120] width 28 height 28
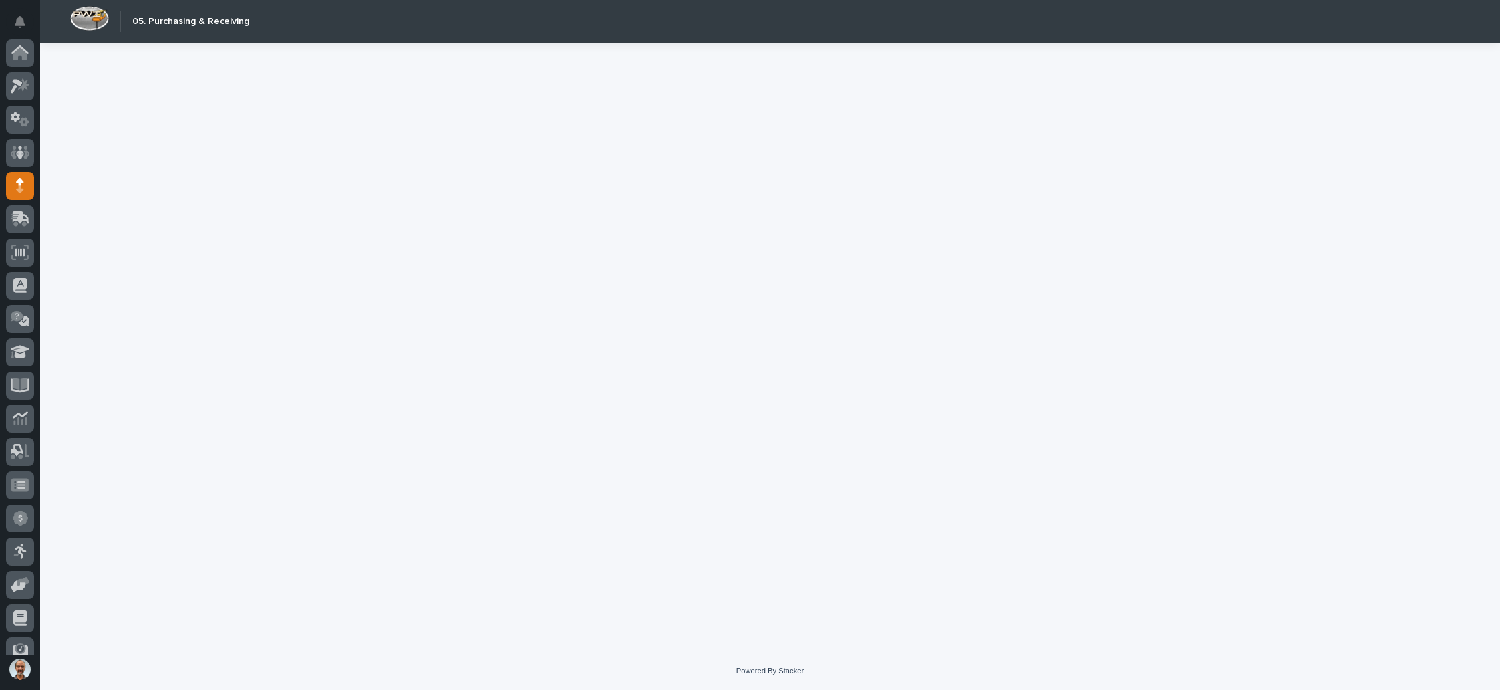
scroll to position [81, 0]
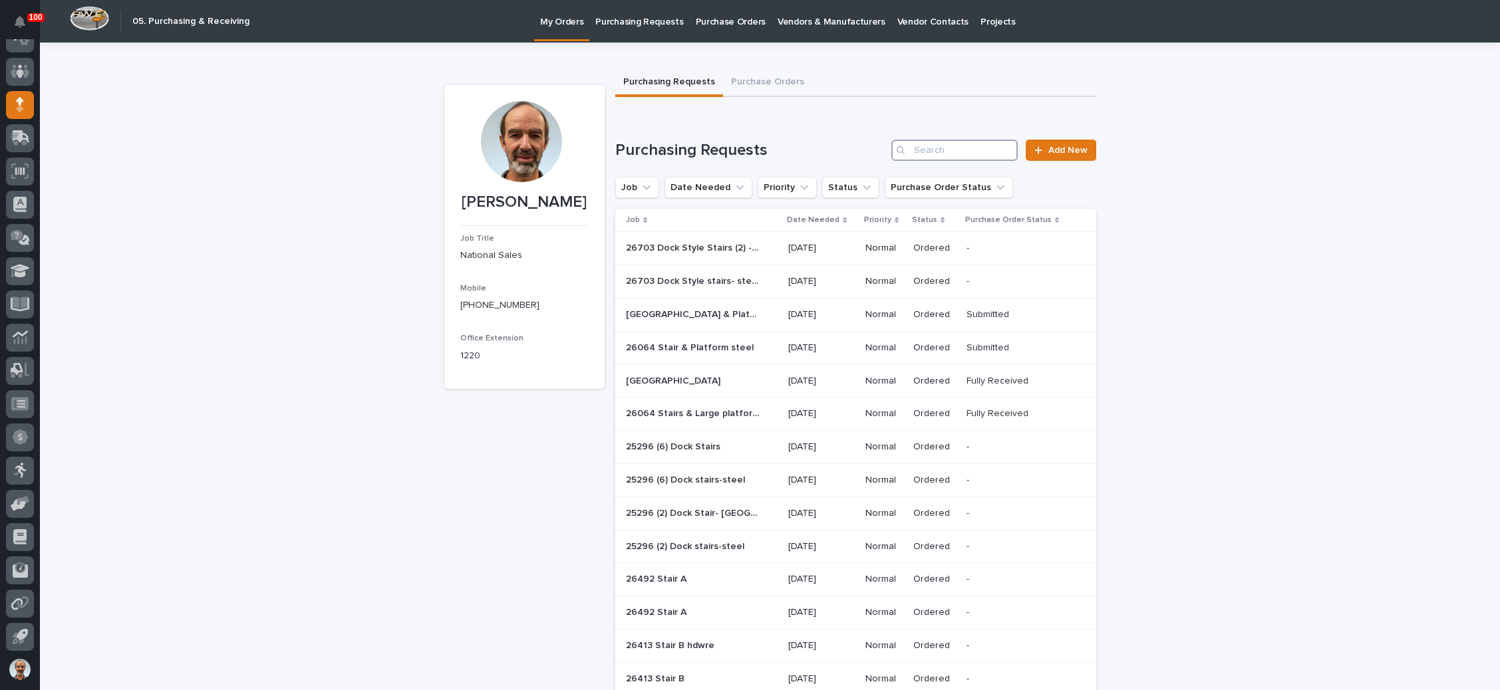
click at [917, 144] on input "Search" at bounding box center [954, 150] width 126 height 21
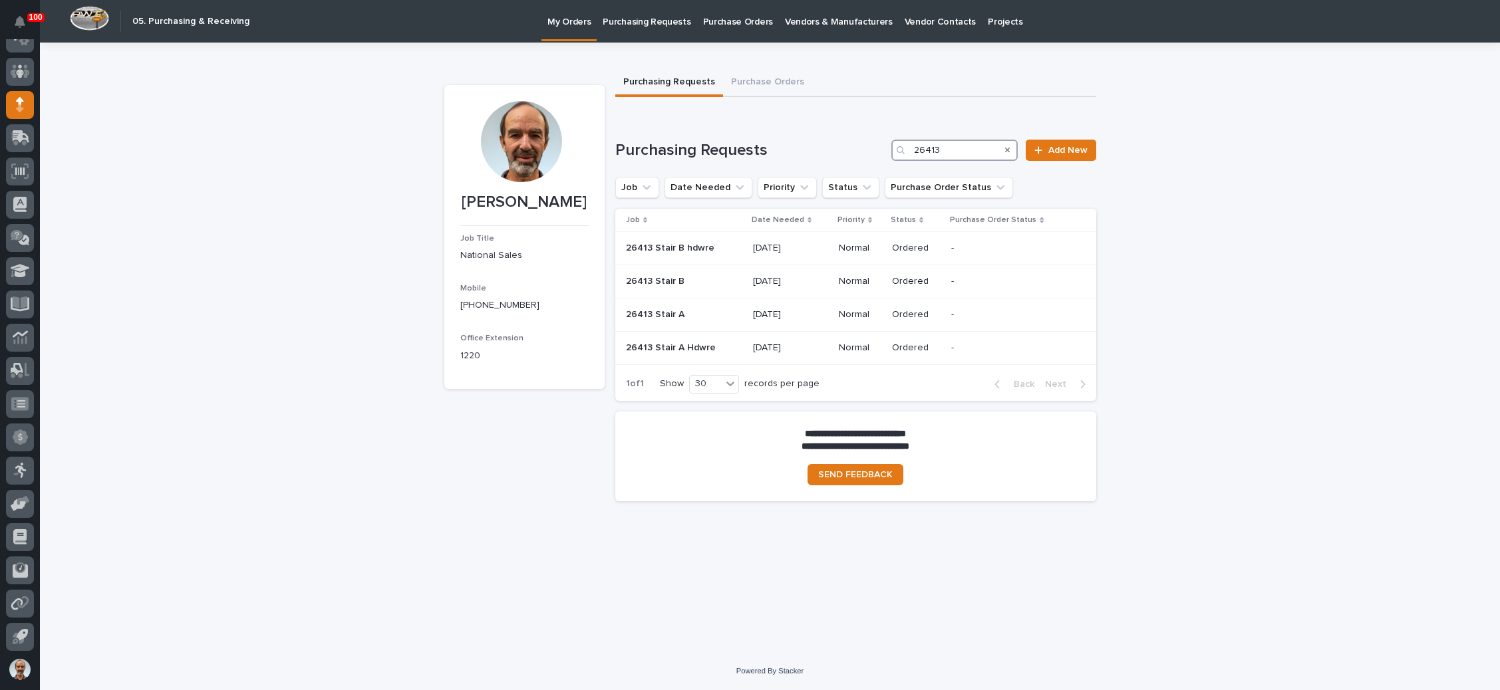
type input "26413"
click at [1010, 149] on icon "Search" at bounding box center [1007, 150] width 5 height 8
